Goal: Task Accomplishment & Management: Manage account settings

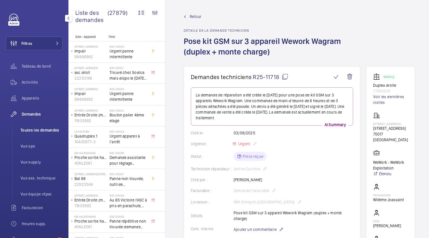
click at [44, 126] on li "Toutes les demandes" at bounding box center [39, 130] width 47 height 14
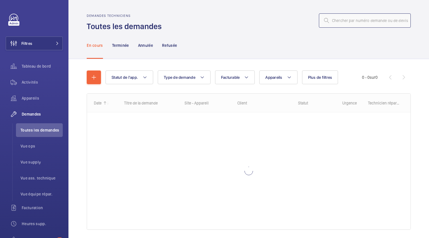
click at [344, 19] on input "text" at bounding box center [365, 20] width 92 height 14
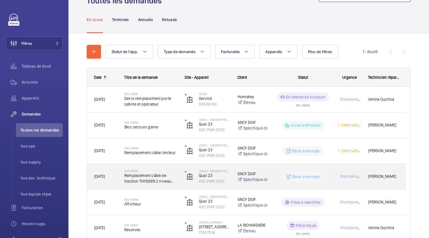
scroll to position [56, 0]
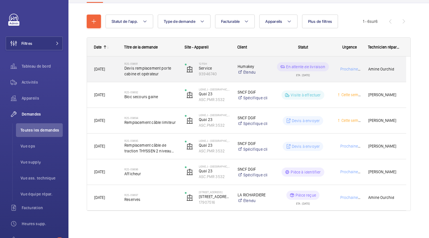
type input "R25-0989"
click at [145, 71] on span "Devis remplacement porte cabine et opérateur" at bounding box center [151, 70] width 53 height 11
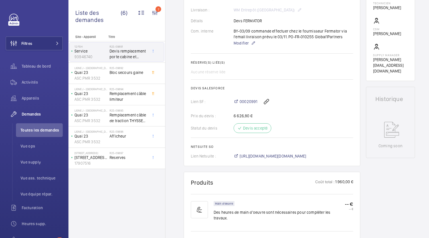
scroll to position [186, 0]
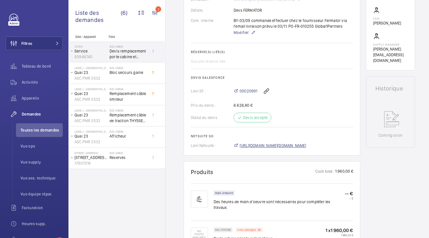
click at [272, 145] on span "https://6461500.app.netsuite.com/app/accounting/transactions/salesord.nl?id=297…" at bounding box center [273, 146] width 67 height 6
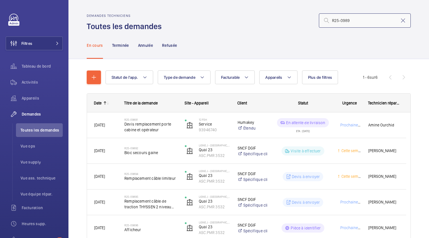
click at [350, 23] on input "R25-0989" at bounding box center [365, 20] width 92 height 14
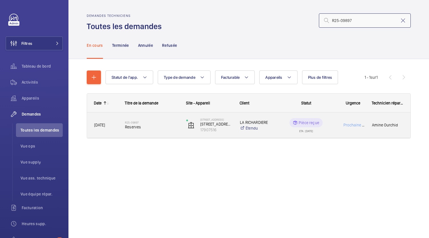
type input "R25-09897"
click at [142, 124] on span "Reserves" at bounding box center [152, 127] width 54 height 6
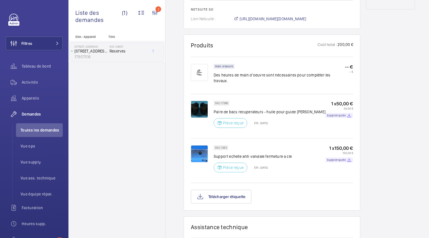
scroll to position [319, 0]
click at [236, 194] on button "Télécharger étiquette" at bounding box center [221, 197] width 61 height 14
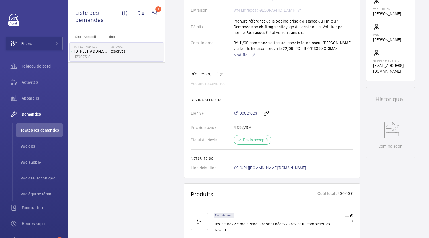
scroll to position [170, 0]
click at [268, 170] on span "https://6461500.app.netsuite.com/app/accounting/transactions/salesord.nl?id=299…" at bounding box center [273, 167] width 67 height 6
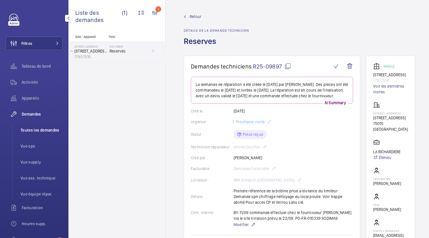
click at [31, 129] on span "Toutes les demandes" at bounding box center [42, 130] width 42 height 6
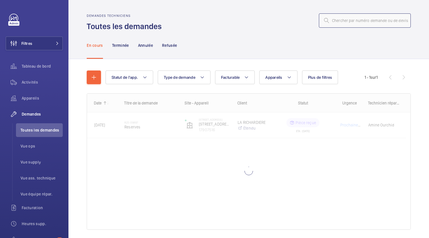
click at [348, 22] on input "text" at bounding box center [365, 20] width 92 height 14
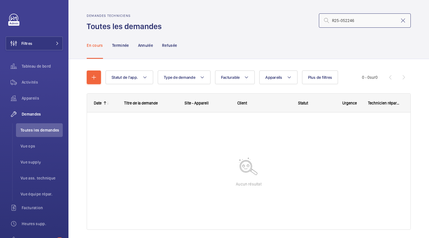
click at [345, 19] on input "R25-052246" at bounding box center [365, 20] width 92 height 14
type input "R25-05246"
click at [356, 22] on input "R25-05246" at bounding box center [365, 20] width 92 height 14
drag, startPoint x: 356, startPoint y: 22, endPoint x: 336, endPoint y: 22, distance: 19.4
click at [336, 22] on input "R25-05246" at bounding box center [365, 20] width 92 height 14
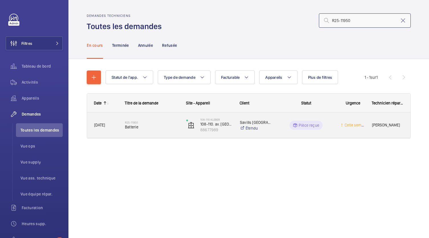
type input "R25-11950"
click at [150, 124] on h2 "R25-11950" at bounding box center [152, 122] width 54 height 3
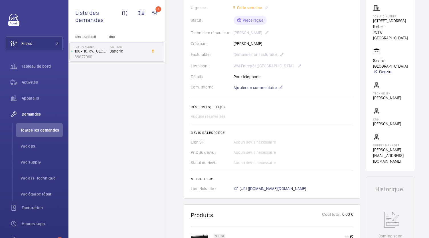
scroll to position [115, 0]
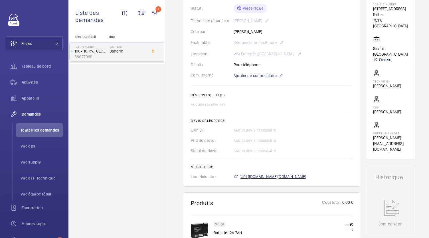
click at [259, 179] on span "https://6461500.app.netsuite.com/app/accounting/transactions/salesord.nl?id=299…" at bounding box center [273, 177] width 67 height 6
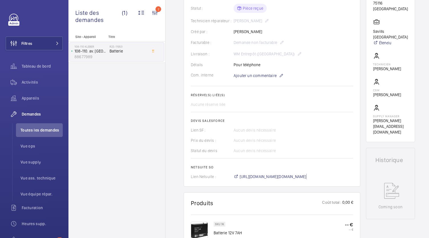
scroll to position [0, 0]
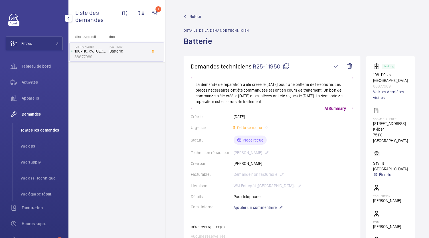
click at [55, 132] on span "Toutes les demandes" at bounding box center [42, 130] width 42 height 6
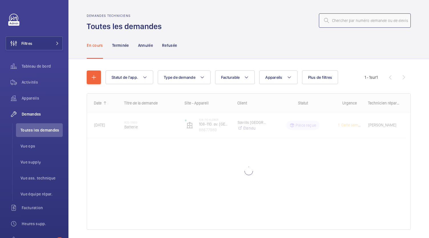
click at [351, 23] on input "text" at bounding box center [365, 20] width 92 height 14
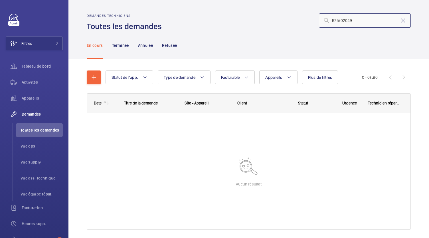
click at [336, 21] on input "R25\02049" at bounding box center [365, 20] width 92 height 14
type input "R25-02049"
click at [337, 21] on input "R25-02049" at bounding box center [365, 20] width 92 height 14
drag, startPoint x: 357, startPoint y: 23, endPoint x: 327, endPoint y: 24, distance: 30.0
click at [327, 24] on input "R25-02049" at bounding box center [365, 20] width 92 height 14
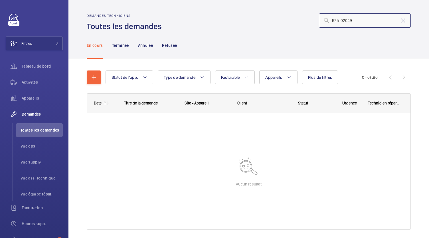
drag, startPoint x: 358, startPoint y: 18, endPoint x: 297, endPoint y: 29, distance: 61.6
click at [297, 29] on div "Demandes techniciens Toutes les demandes R25-02049" at bounding box center [249, 23] width 324 height 18
click at [328, 20] on input "R25-02121" at bounding box center [365, 20] width 92 height 14
type input "R25-02121"
drag, startPoint x: 357, startPoint y: 19, endPoint x: 312, endPoint y: 21, distance: 44.4
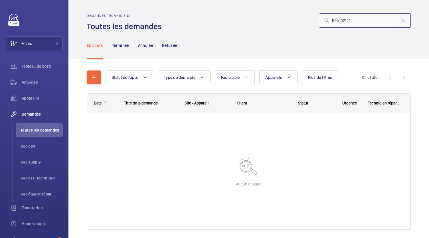
click at [312, 21] on div "R25-02121" at bounding box center [288, 21] width 246 height 14
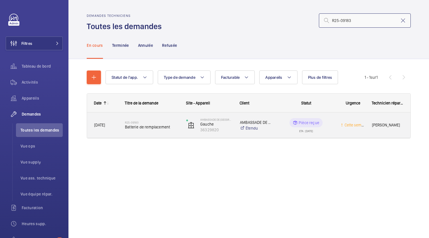
type input "R25-09183"
click at [169, 125] on span "Batterie de remplacement" at bounding box center [152, 127] width 54 height 6
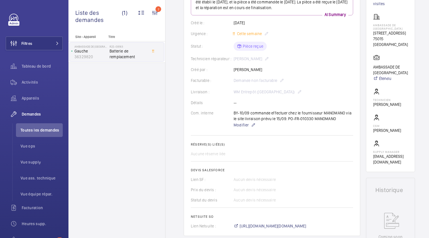
scroll to position [154, 0]
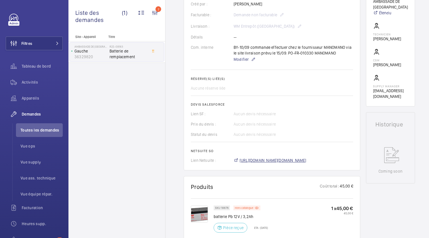
click at [261, 162] on span "[URL][DOMAIN_NAME][DOMAIN_NAME]" at bounding box center [273, 161] width 67 height 6
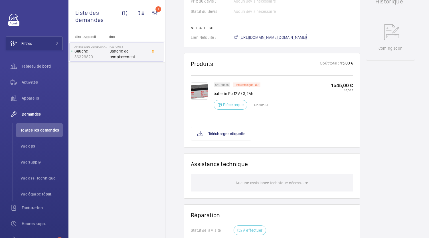
scroll to position [277, 0]
click at [224, 133] on button "Télécharger étiquette" at bounding box center [221, 133] width 61 height 14
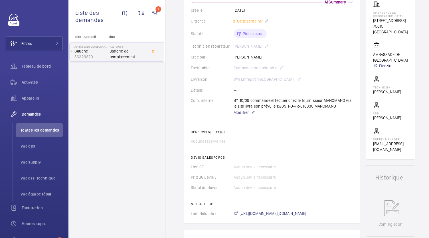
scroll to position [0, 0]
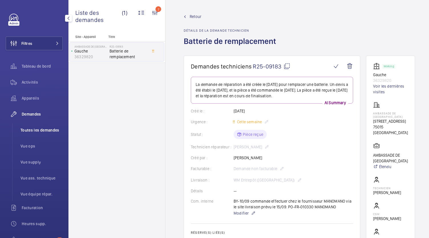
click at [44, 128] on span "Toutes les demandes" at bounding box center [42, 130] width 42 height 6
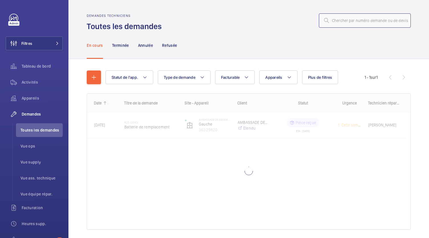
click at [341, 20] on input "text" at bounding box center [365, 20] width 92 height 14
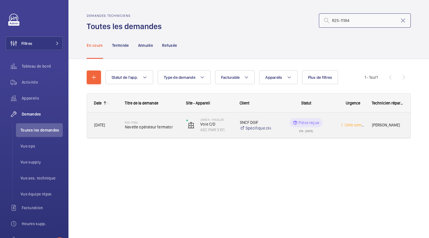
type input "R25-11184"
click at [166, 126] on span "Navette opérateur fermator" at bounding box center [152, 127] width 54 height 6
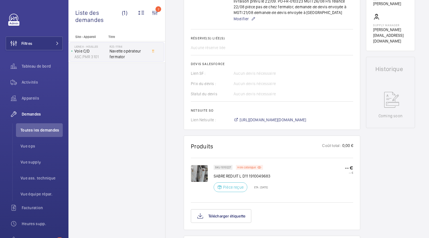
scroll to position [230, 0]
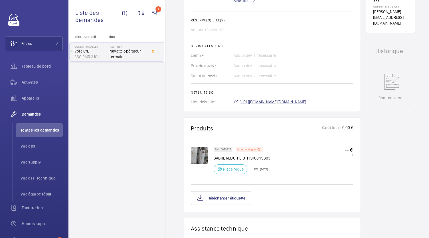
click at [253, 103] on span "[URL][DOMAIN_NAME][DOMAIN_NAME]" at bounding box center [273, 102] width 67 height 6
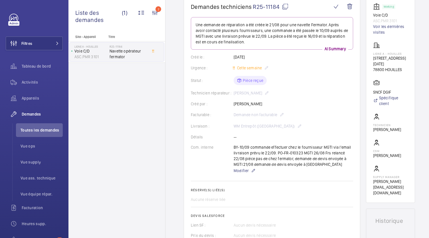
scroll to position [0, 0]
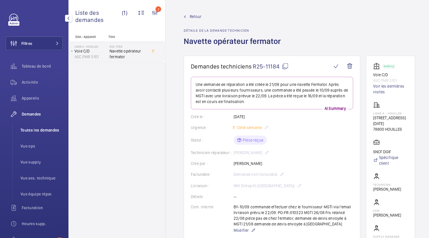
click at [50, 130] on span "Toutes les demandes" at bounding box center [42, 130] width 42 height 6
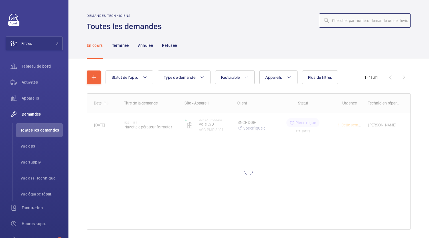
click at [358, 23] on input "text" at bounding box center [365, 20] width 92 height 14
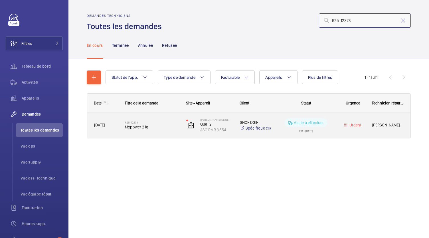
type input "R25-12373"
click at [140, 125] on span "Mxpower 21q" at bounding box center [152, 127] width 54 height 6
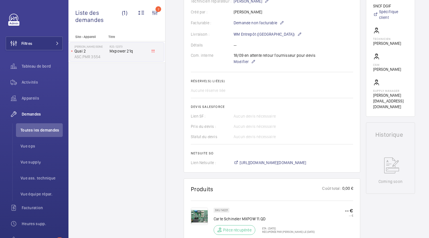
scroll to position [152, 0]
click at [270, 162] on span "[URL][DOMAIN_NAME][DOMAIN_NAME]" at bounding box center [273, 162] width 67 height 6
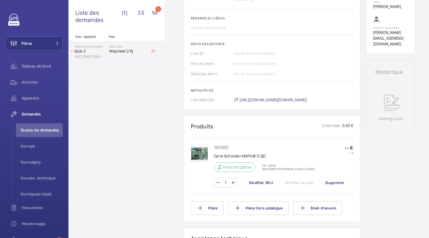
scroll to position [211, 0]
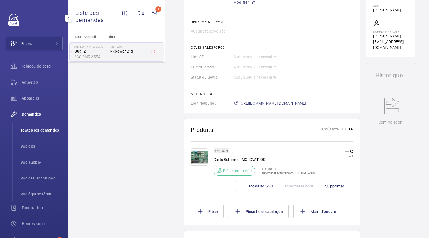
click at [37, 131] on span "Toutes les demandes" at bounding box center [42, 130] width 42 height 6
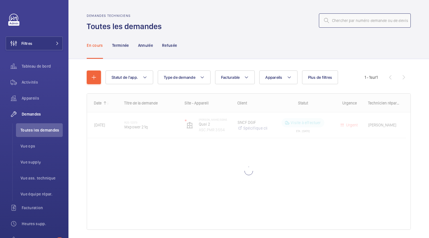
click at [349, 14] on input "text" at bounding box center [365, 20] width 92 height 14
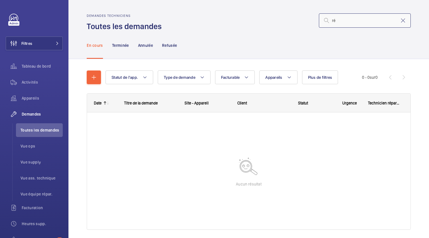
type input "r"
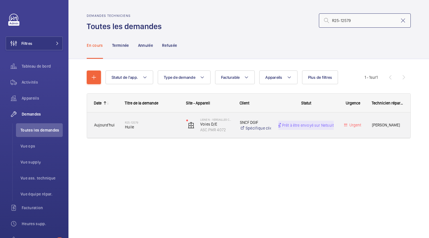
type input "R25-12579"
click at [136, 130] on div "R25-12579 Huile" at bounding box center [152, 125] width 54 height 17
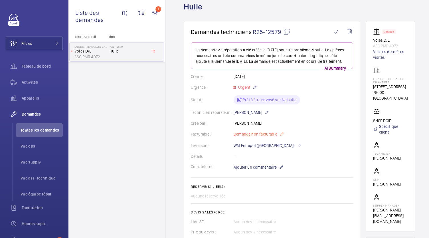
scroll to position [144, 0]
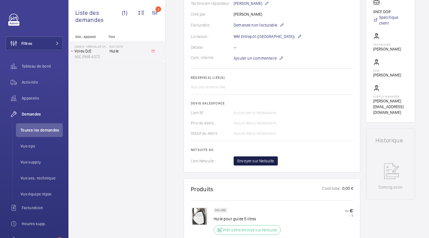
click at [268, 166] on button "Envoyer sur Netsuite" at bounding box center [256, 160] width 44 height 9
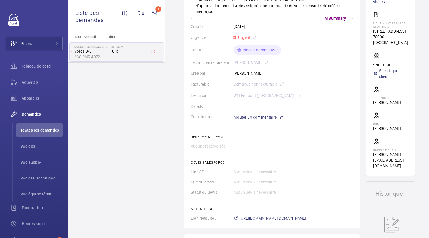
scroll to position [109, 0]
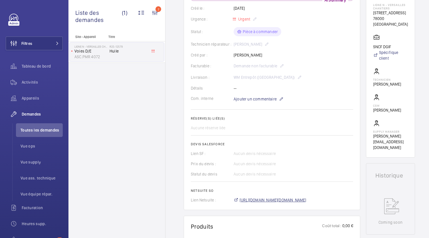
click at [281, 200] on span "[URL][DOMAIN_NAME][DOMAIN_NAME]" at bounding box center [273, 200] width 67 height 6
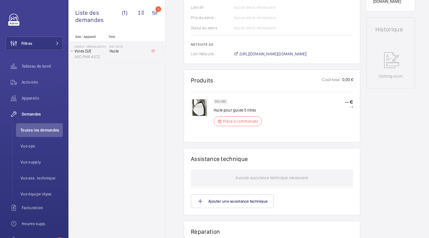
scroll to position [286, 0]
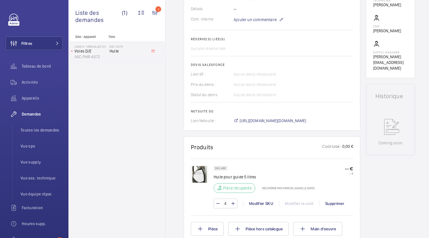
scroll to position [188, 0]
click at [266, 119] on span "[URL][DOMAIN_NAME][DOMAIN_NAME]" at bounding box center [273, 121] width 67 height 6
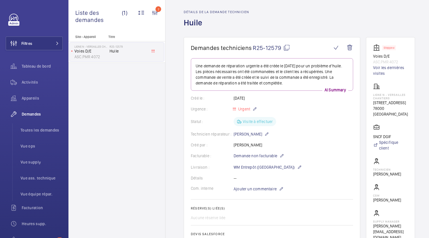
scroll to position [0, 0]
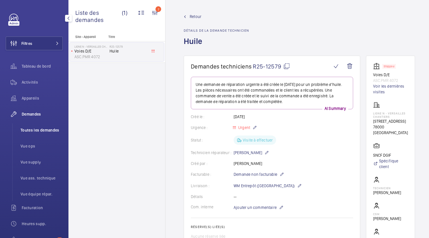
click at [36, 132] on span "Toutes les demandes" at bounding box center [42, 130] width 42 height 6
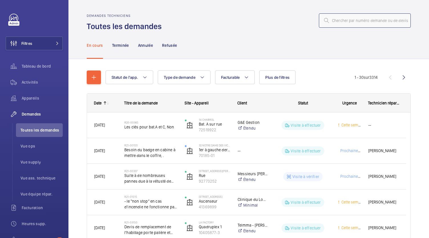
click at [346, 25] on input "text" at bounding box center [365, 20] width 92 height 14
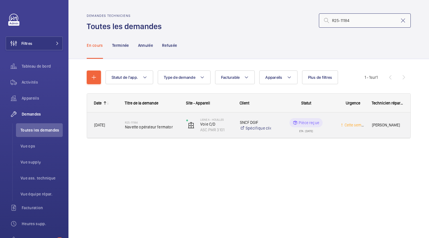
type input "R25-11184"
click at [156, 126] on span "Navette opérateur fermator" at bounding box center [152, 127] width 54 height 6
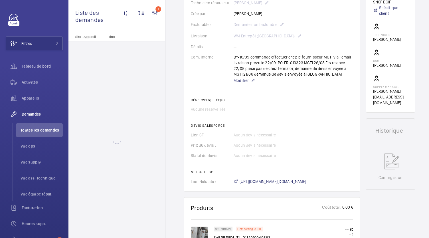
scroll to position [150, 0]
click at [263, 179] on span "[URL][DOMAIN_NAME][DOMAIN_NAME]" at bounding box center [273, 181] width 67 height 6
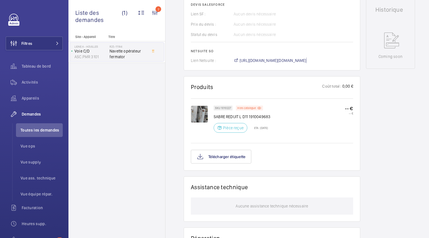
scroll to position [302, 0]
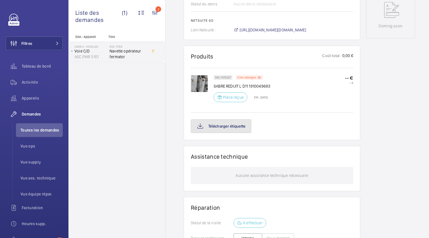
click at [239, 129] on button "Télécharger étiquette" at bounding box center [221, 126] width 61 height 14
